Goal: Task Accomplishment & Management: Complete application form

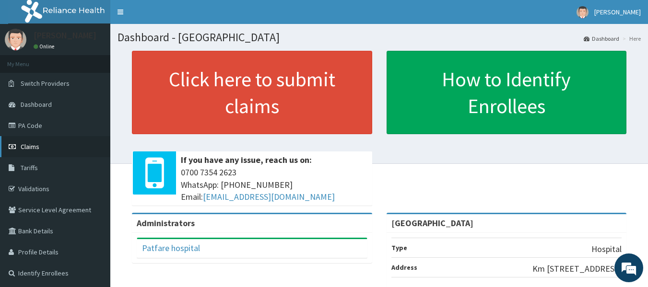
click at [36, 148] on span "Claims" at bounding box center [30, 146] width 19 height 9
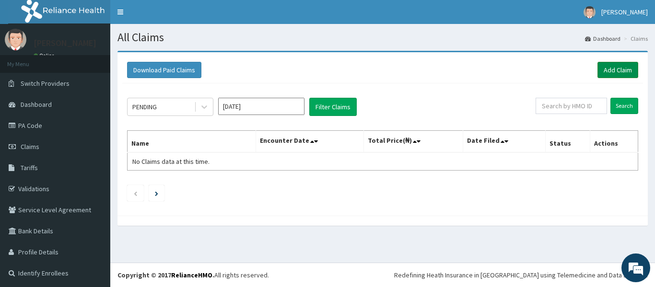
click at [607, 69] on link "Add Claim" at bounding box center [617, 70] width 41 height 16
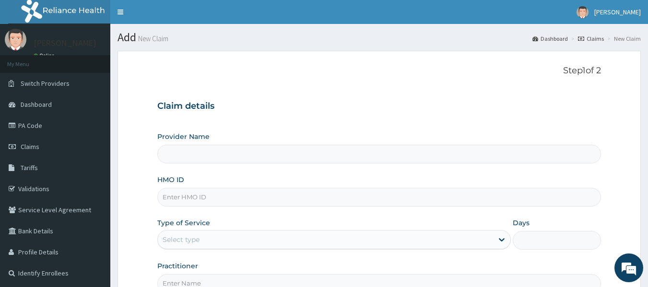
click at [191, 196] on input "HMO ID" at bounding box center [379, 197] width 444 height 19
type input "PATFARE HOSPITAL"
type input "HII/10186/A"
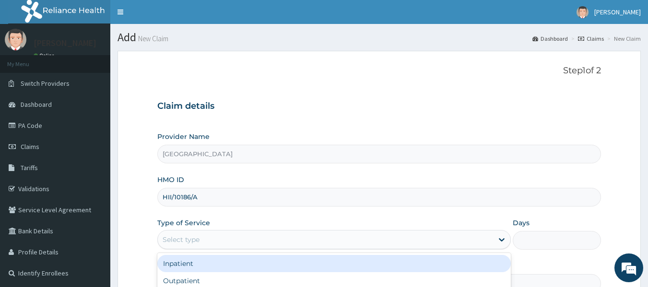
click at [217, 235] on div "Select type" at bounding box center [325, 239] width 335 height 15
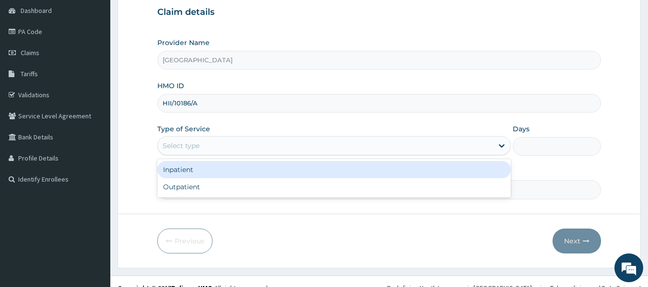
scroll to position [96, 0]
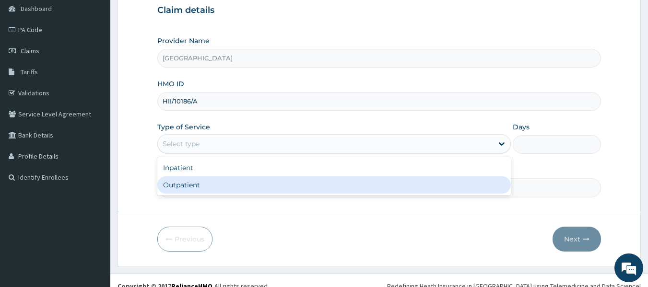
click at [243, 185] on div "Outpatient" at bounding box center [333, 184] width 353 height 17
type input "1"
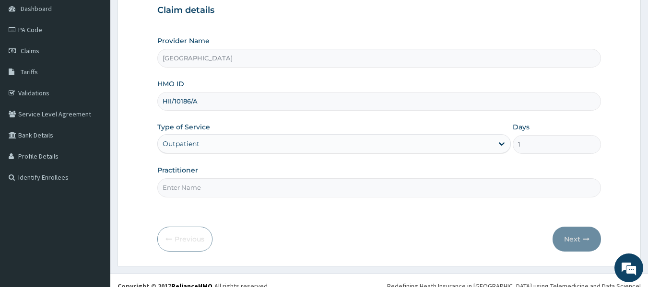
click at [243, 186] on input "Practitioner" at bounding box center [379, 187] width 444 height 19
type input "d"
type input "DR COLLINS"
click at [575, 242] on button "Next" at bounding box center [576, 239] width 48 height 25
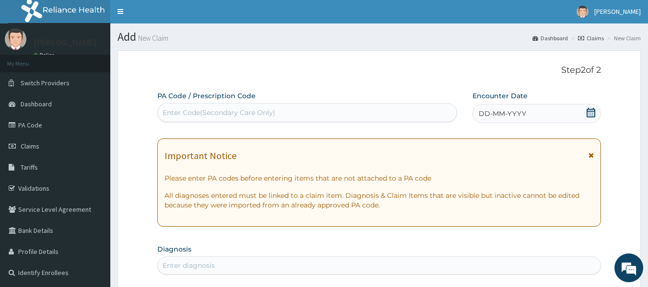
scroll to position [0, 0]
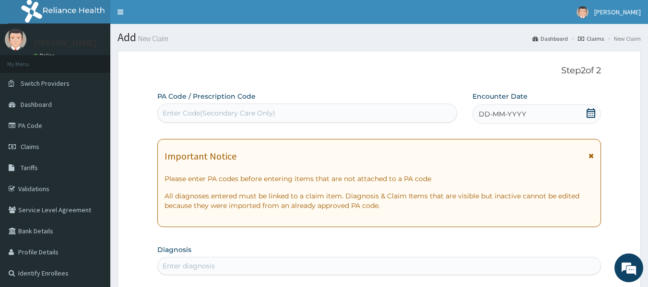
click at [413, 120] on div "Enter Code(Secondary Care Only)" at bounding box center [307, 112] width 299 height 15
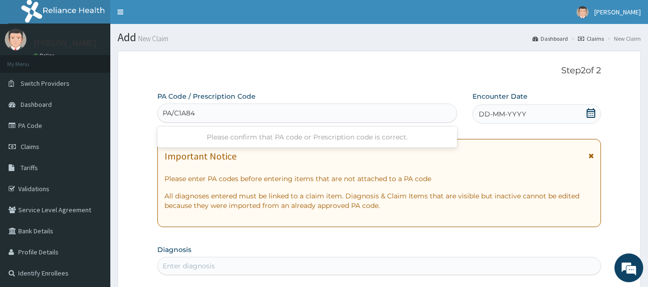
type input "PA/C1A843"
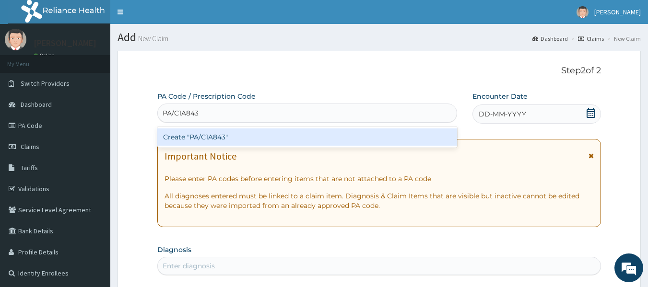
click at [396, 141] on div "Create "PA/C1A843"" at bounding box center [307, 136] width 300 height 17
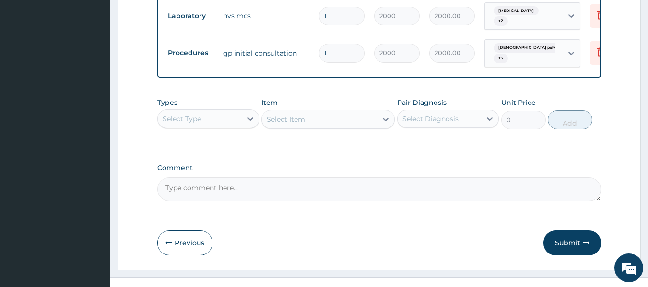
scroll to position [606, 0]
click at [568, 230] on button "Submit" at bounding box center [572, 242] width 58 height 25
